Goal: Information Seeking & Learning: Learn about a topic

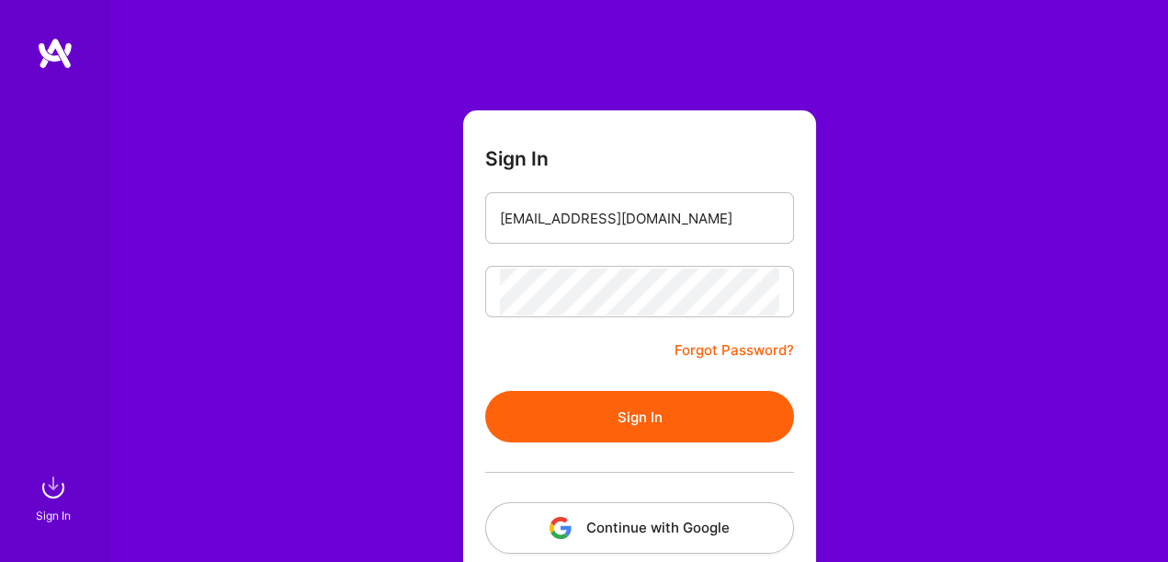
scroll to position [88, 0]
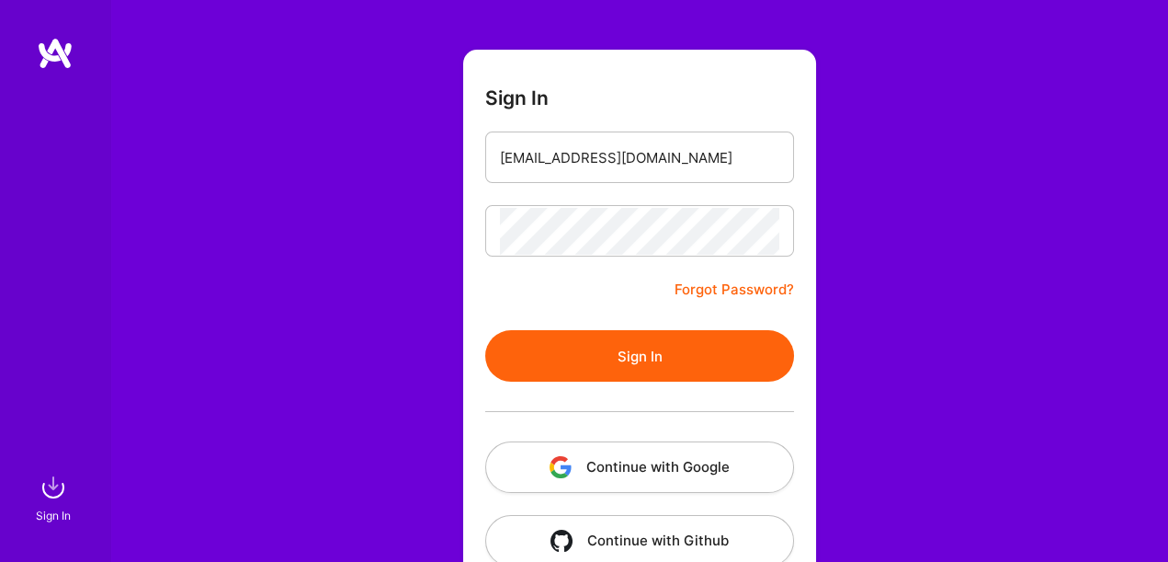
click at [638, 364] on button "Sign In" at bounding box center [639, 355] width 309 height 51
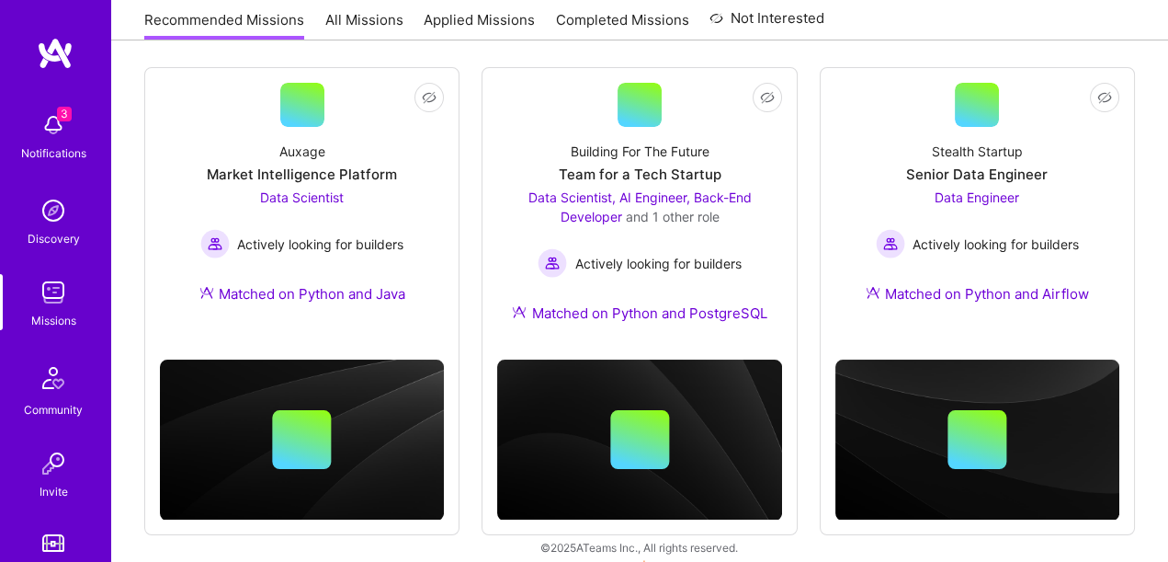
scroll to position [259, 0]
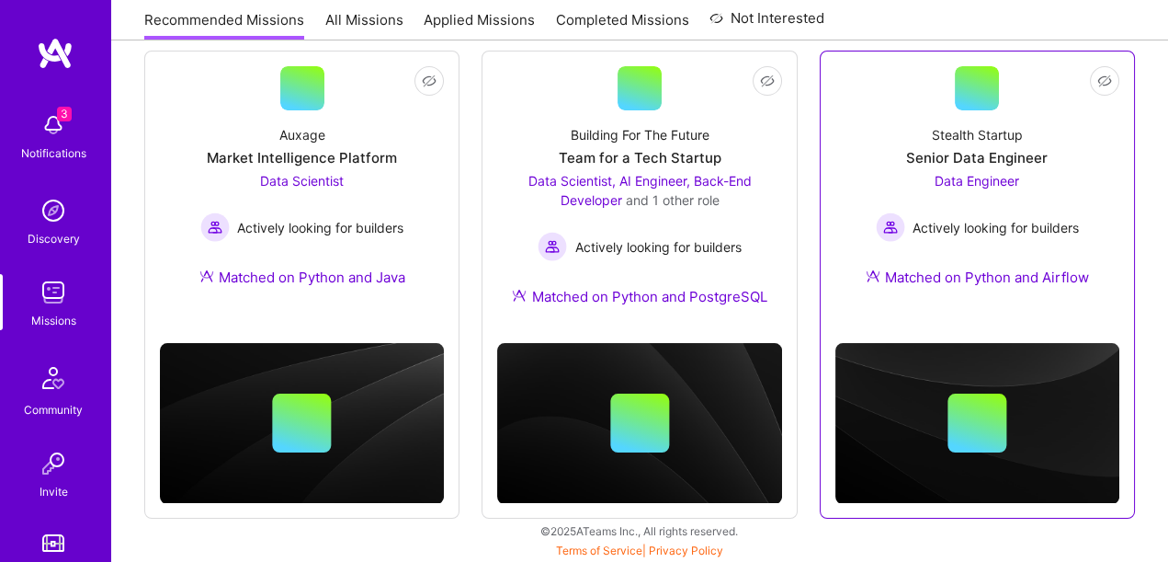
click at [891, 102] on link "Not Interested Stealth Startup Senior Data Engineer Data Engineer Actively look…" at bounding box center [978, 187] width 284 height 243
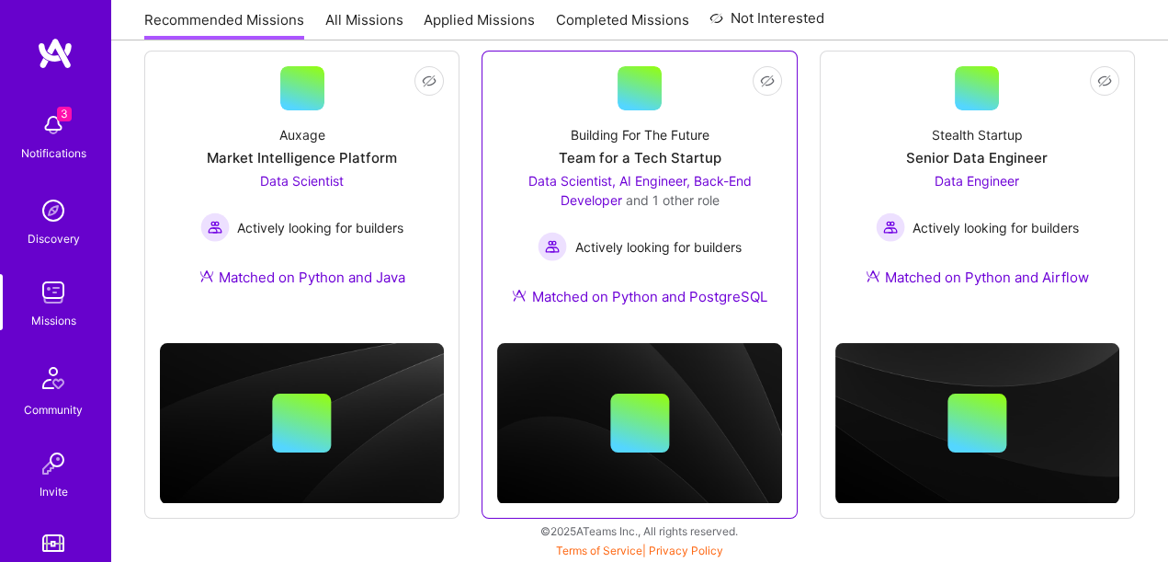
click at [501, 110] on div "Building For The Future Team for a Tech Startup Data Scientist, AI Engineer, Ba…" at bounding box center [639, 219] width 284 height 218
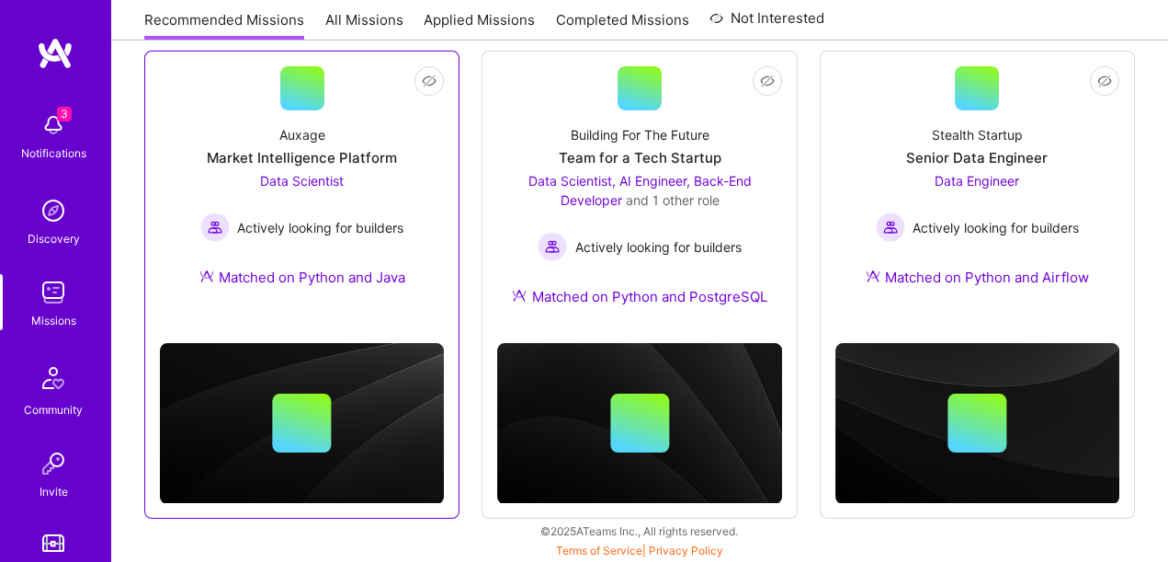
click at [420, 133] on div "Auxage Market Intelligence Platform Data Scientist Actively looking for builder…" at bounding box center [302, 209] width 284 height 199
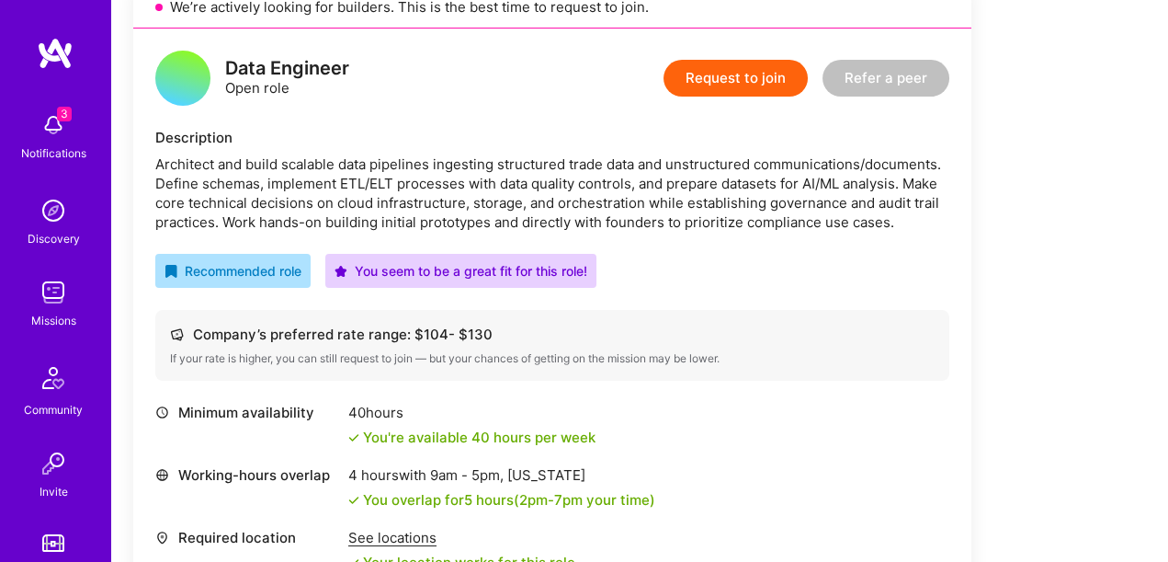
scroll to position [448, 0]
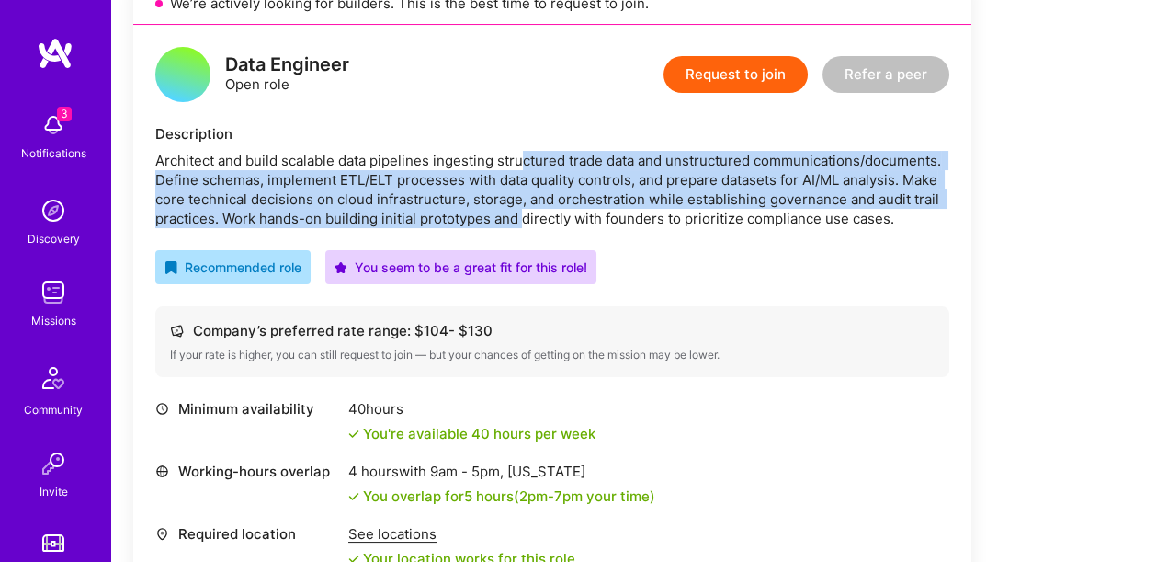
drag, startPoint x: 525, startPoint y: 157, endPoint x: 527, endPoint y: 211, distance: 54.3
click at [527, 211] on div "Architect and build scalable data pipelines ingesting structured trade data and…" at bounding box center [552, 189] width 794 height 77
click at [531, 154] on div "Architect and build scalable data pipelines ingesting structured trade data and…" at bounding box center [552, 189] width 794 height 77
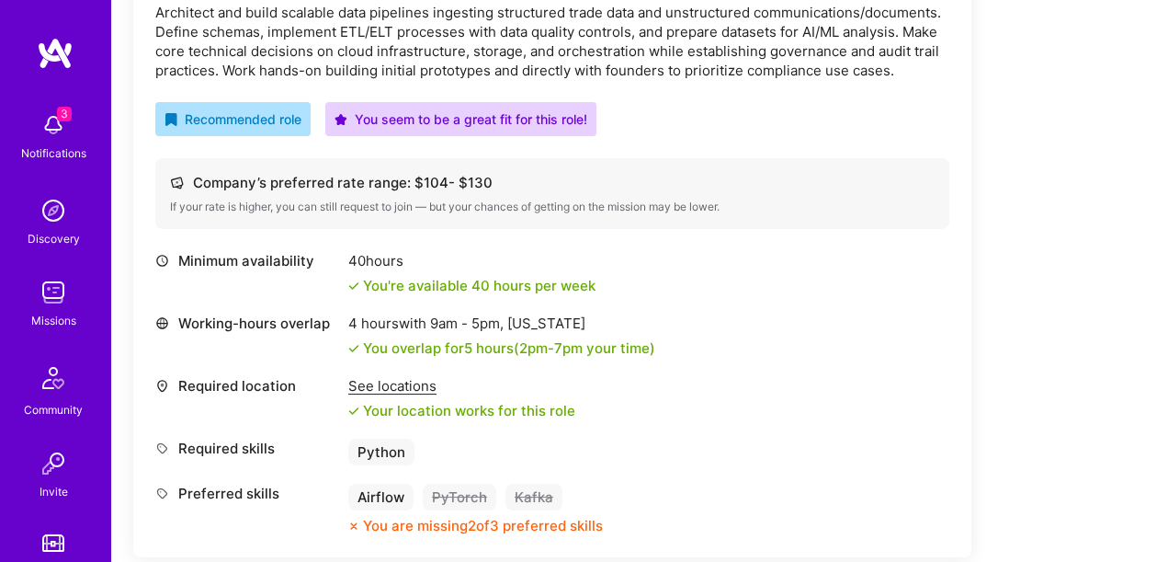
scroll to position [628, 0]
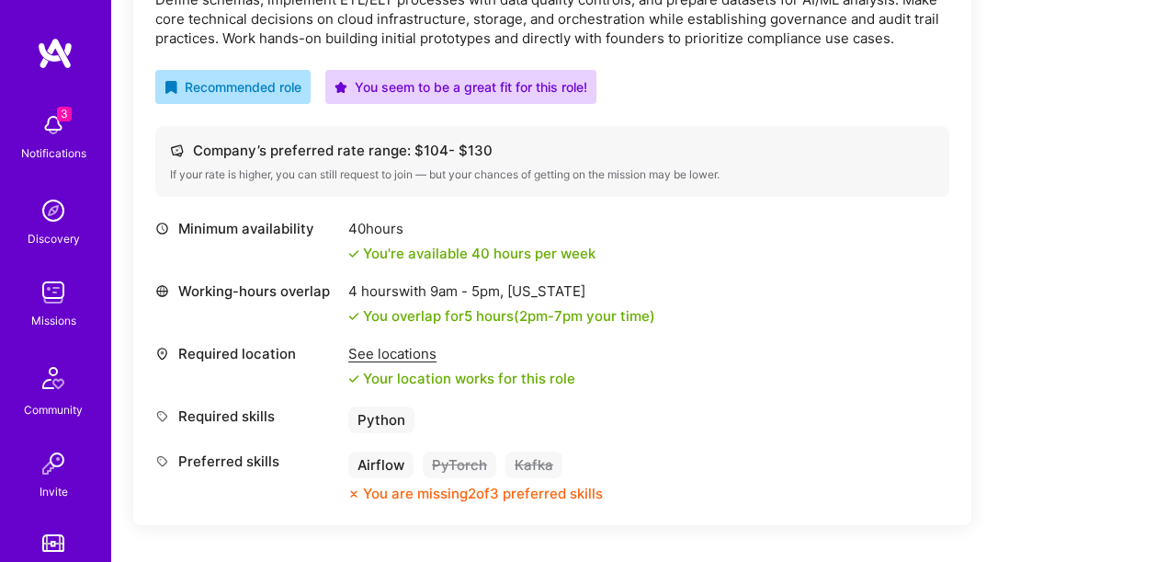
click at [390, 355] on div "See locations" at bounding box center [461, 353] width 227 height 19
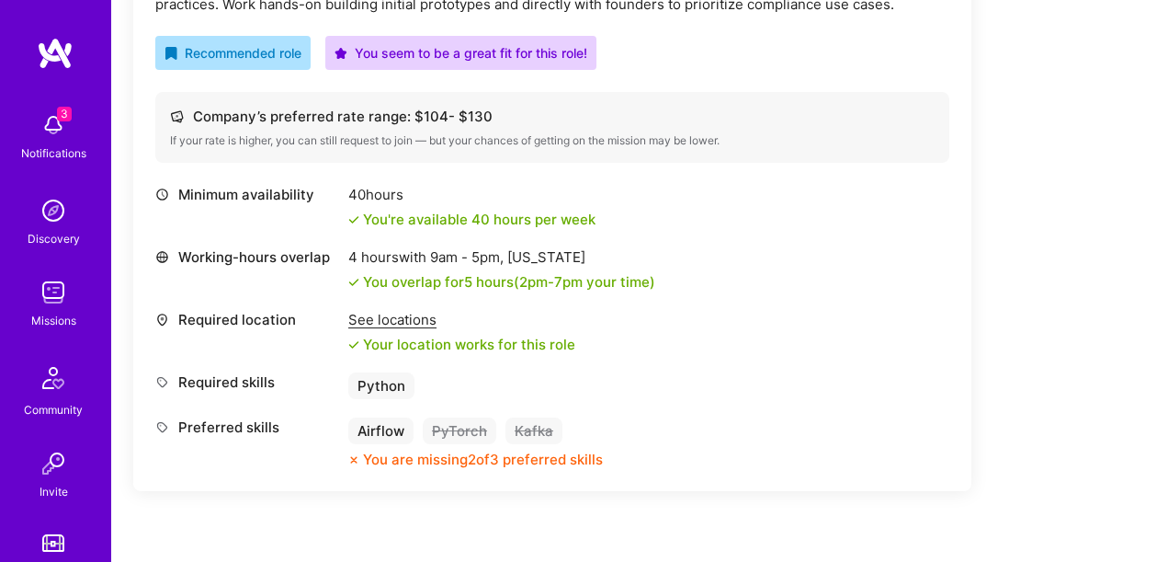
scroll to position [663, 0]
click at [409, 316] on div "See locations" at bounding box center [461, 318] width 227 height 19
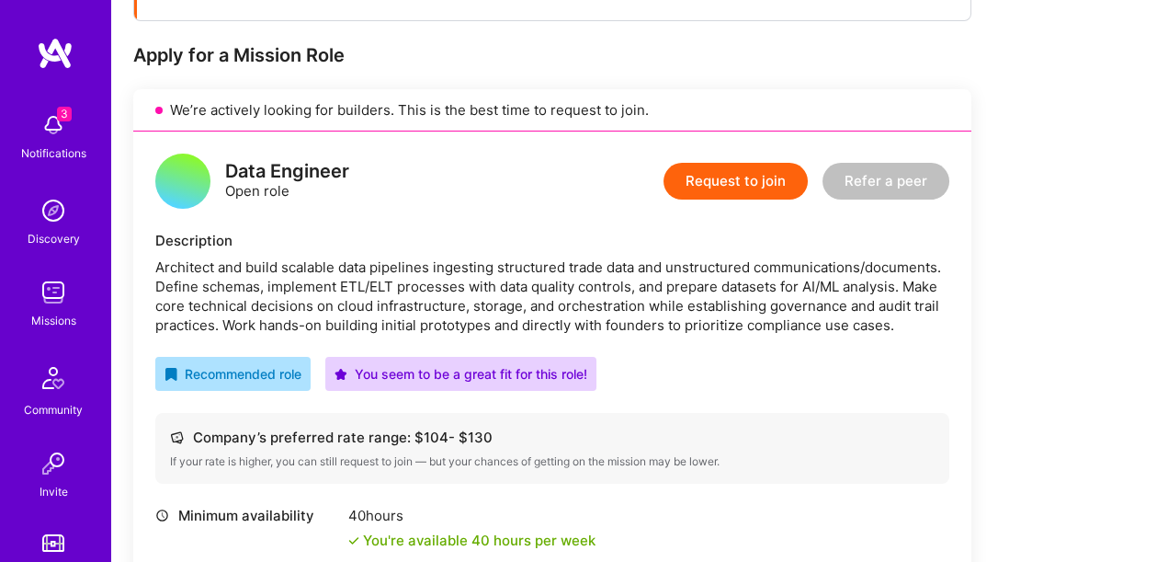
scroll to position [0, 0]
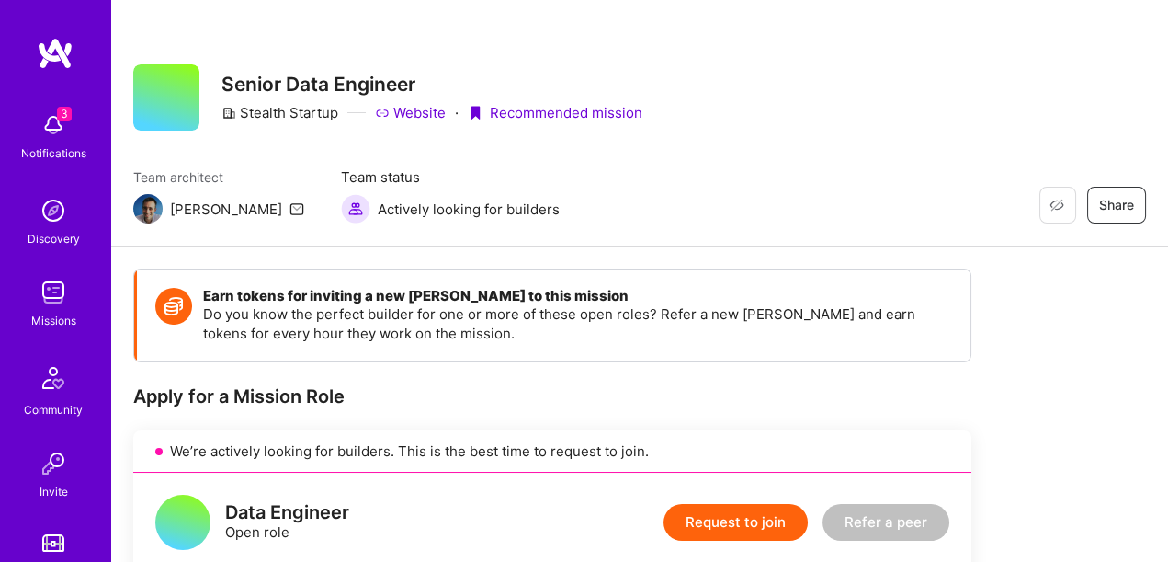
click at [419, 113] on link "Website" at bounding box center [410, 112] width 71 height 19
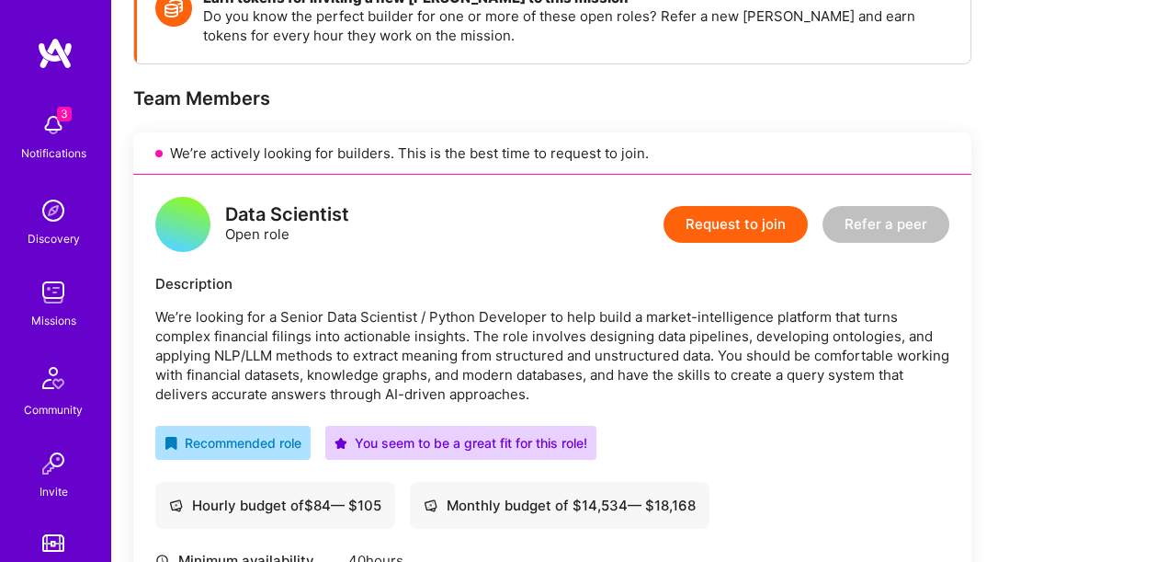
scroll to position [412, 0]
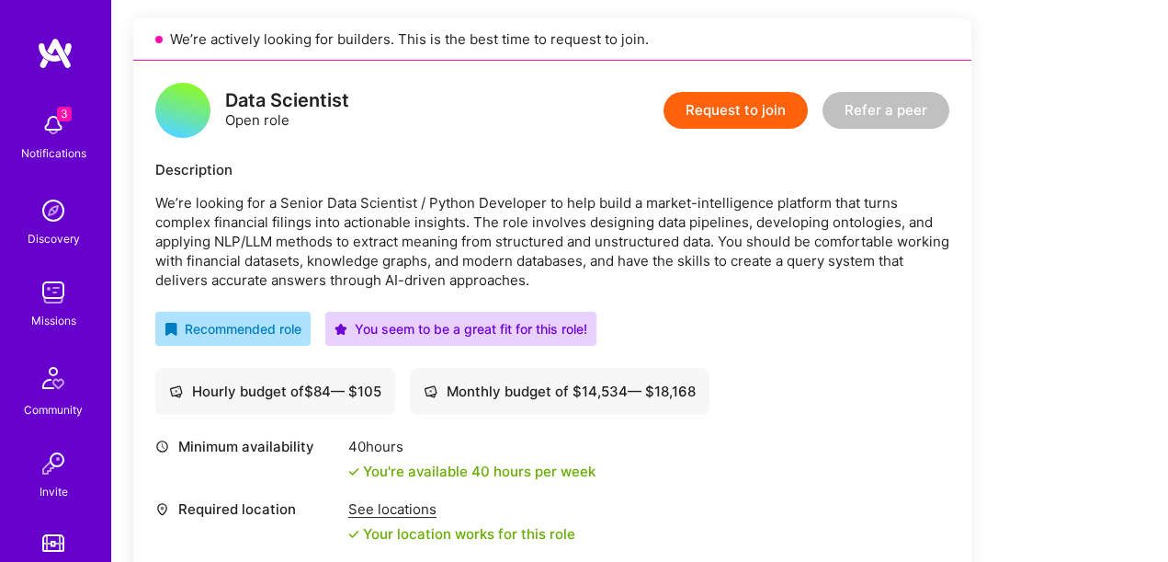
click at [310, 211] on p "We’re looking for a Senior Data Scientist / Python Developer to help build a ma…" at bounding box center [552, 241] width 794 height 97
click at [310, 204] on p "We’re looking for a Senior Data Scientist / Python Developer to help build a ma…" at bounding box center [552, 241] width 794 height 97
drag, startPoint x: 310, startPoint y: 204, endPoint x: 404, endPoint y: 200, distance: 93.8
click at [404, 200] on p "We’re looking for a Senior Data Scientist / Python Developer to help build a ma…" at bounding box center [552, 241] width 794 height 97
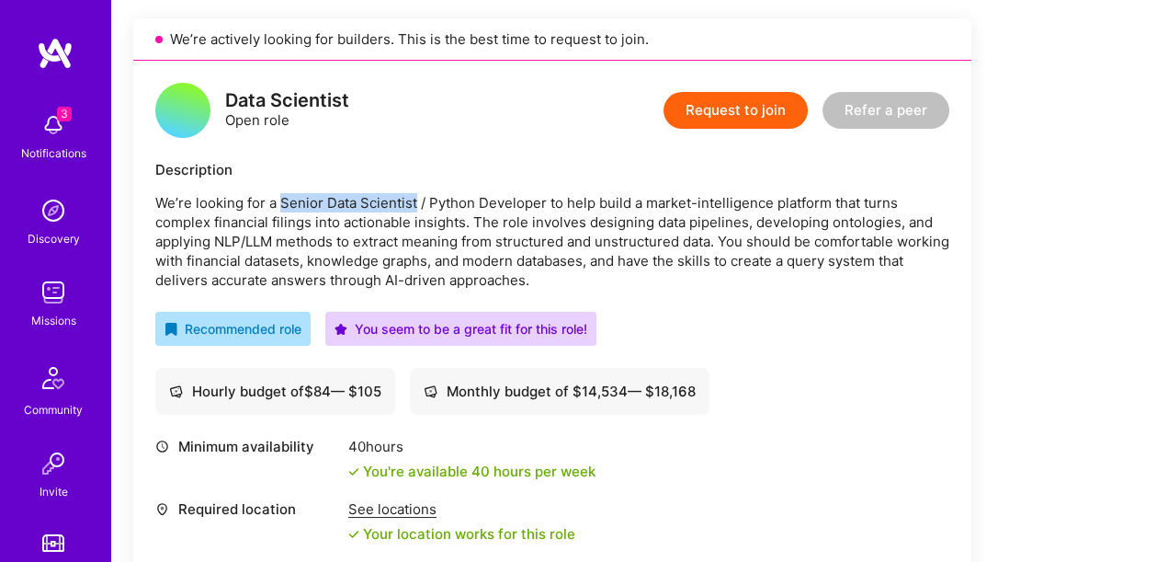
click at [404, 200] on p "We’re looking for a Senior Data Scientist / Python Developer to help build a ma…" at bounding box center [552, 241] width 794 height 97
click at [404, 199] on p "We’re looking for a Senior Data Scientist / Python Developer to help build a ma…" at bounding box center [552, 241] width 794 height 97
click at [782, 315] on div "Recommended role You seem to be a great fit for this role!" at bounding box center [552, 329] width 794 height 34
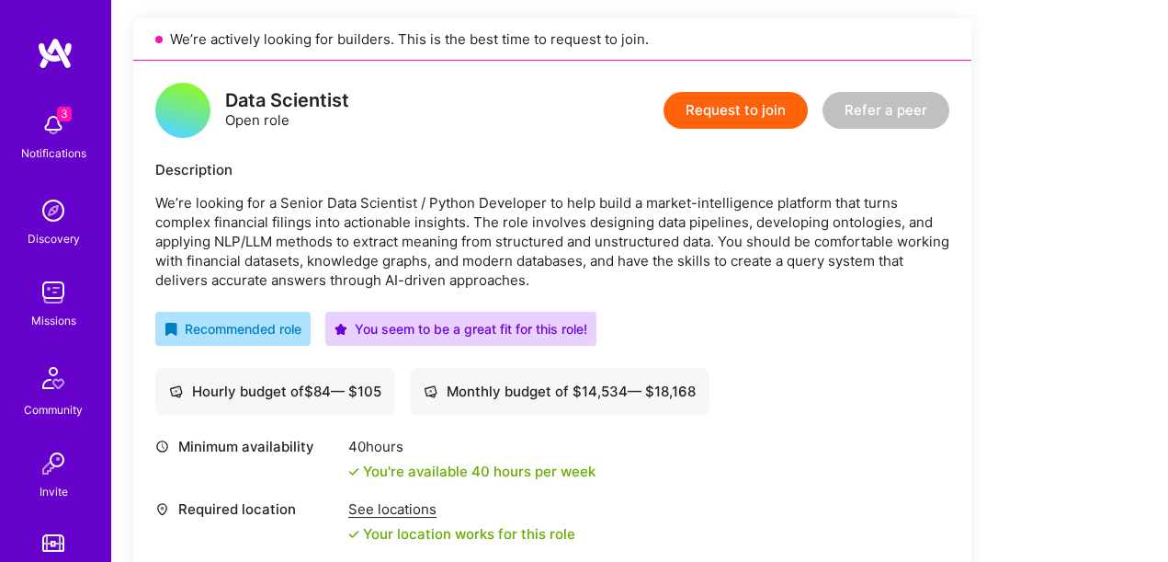
click at [782, 315] on div "Recommended role You seem to be a great fit for this role!" at bounding box center [552, 329] width 794 height 34
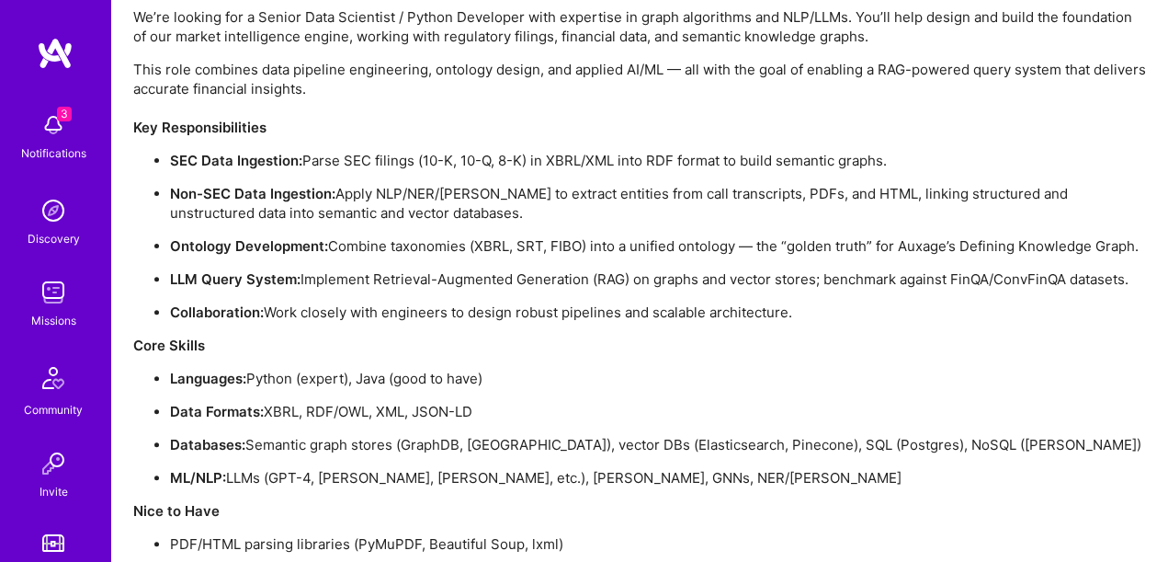
scroll to position [1447, 0]
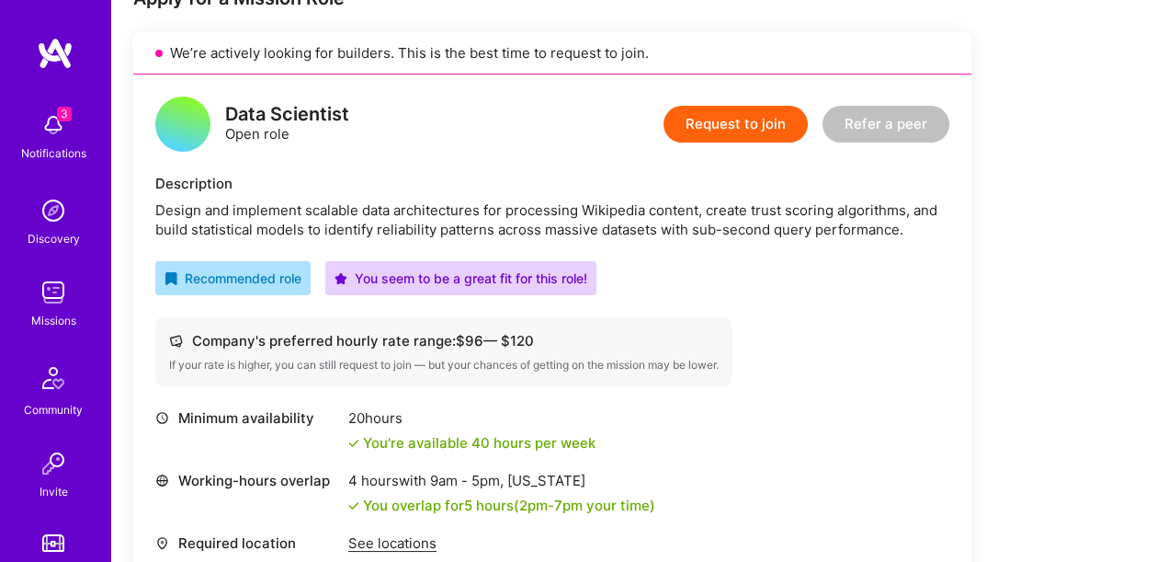
scroll to position [404, 0]
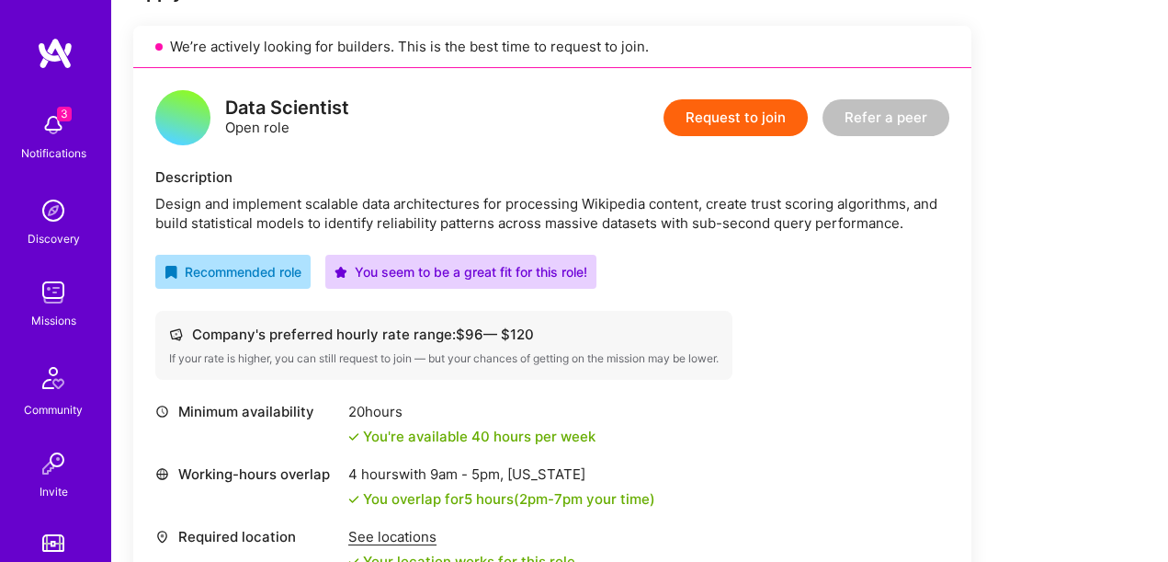
click at [774, 291] on div "Data Scientist Open role Request to join Refer a peer Description Design and im…" at bounding box center [552, 375] width 838 height 615
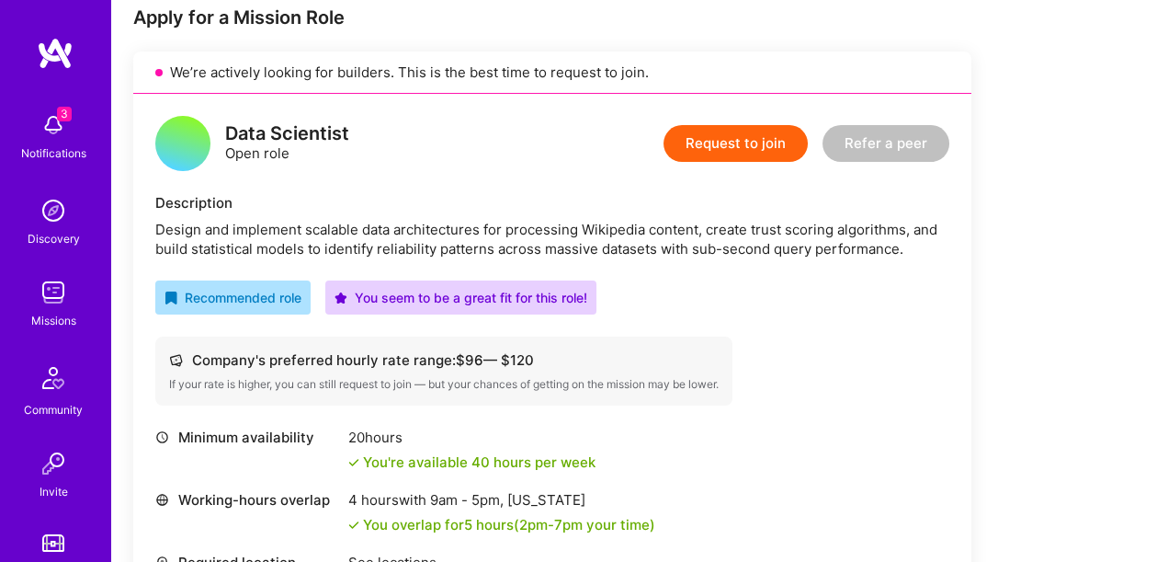
scroll to position [316, 0]
